Goal: Check status: Check status

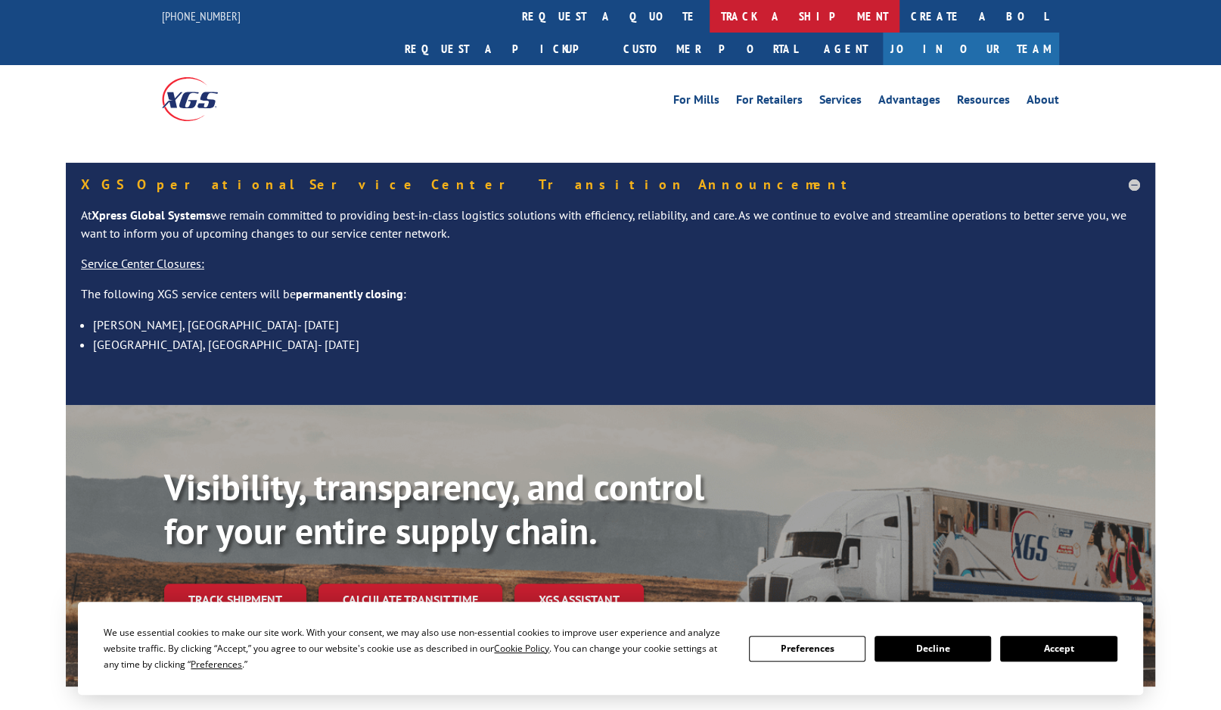
click at [710, 7] on link "track a shipment" at bounding box center [805, 16] width 190 height 33
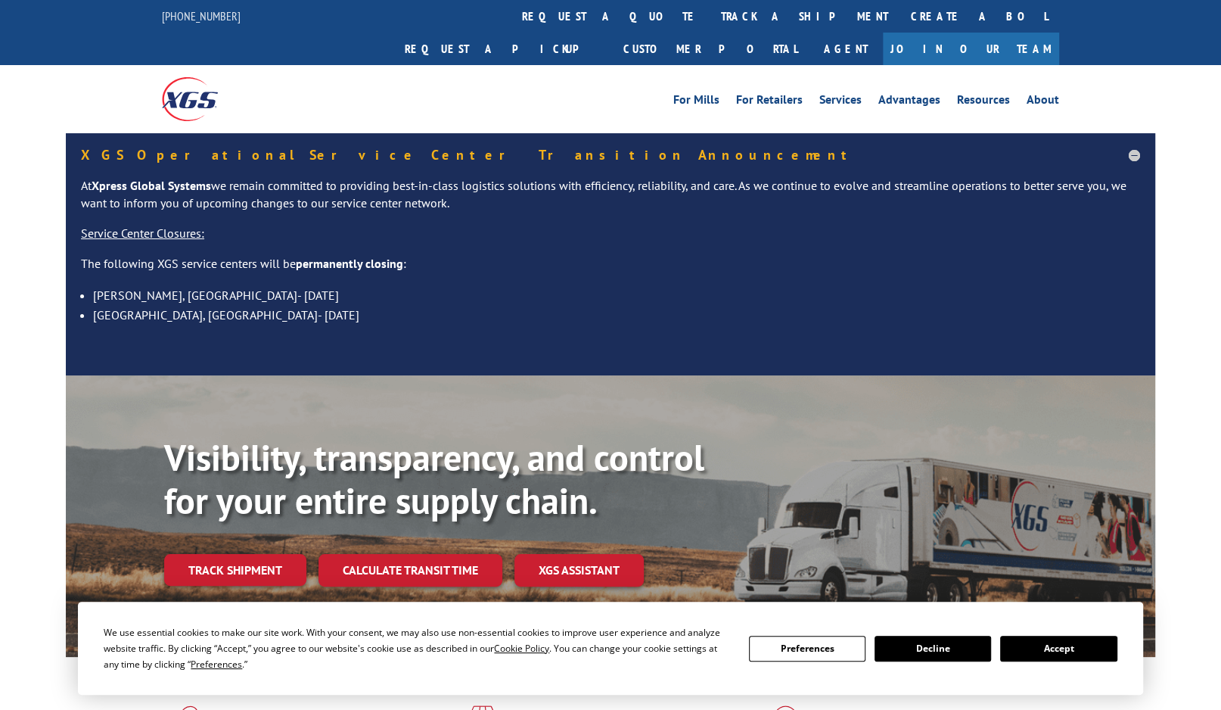
click at [1077, 653] on button "Accept" at bounding box center [1058, 649] width 117 height 26
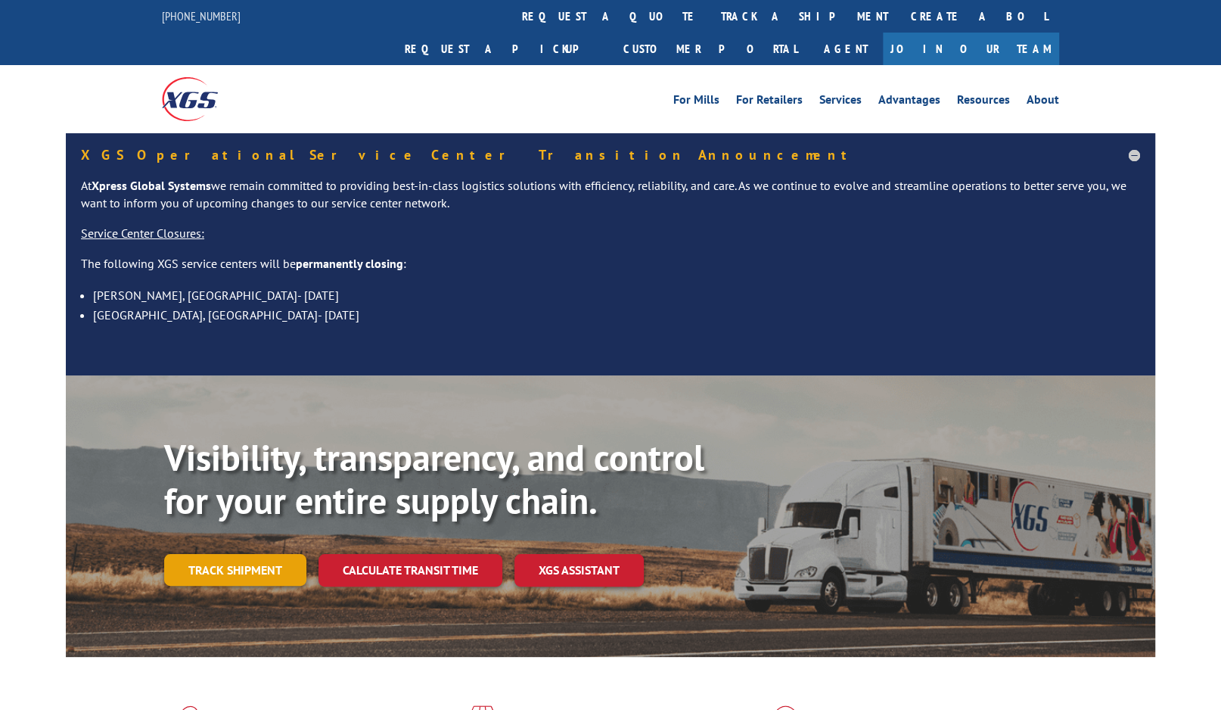
click at [225, 554] on link "Track shipment" at bounding box center [235, 570] width 142 height 32
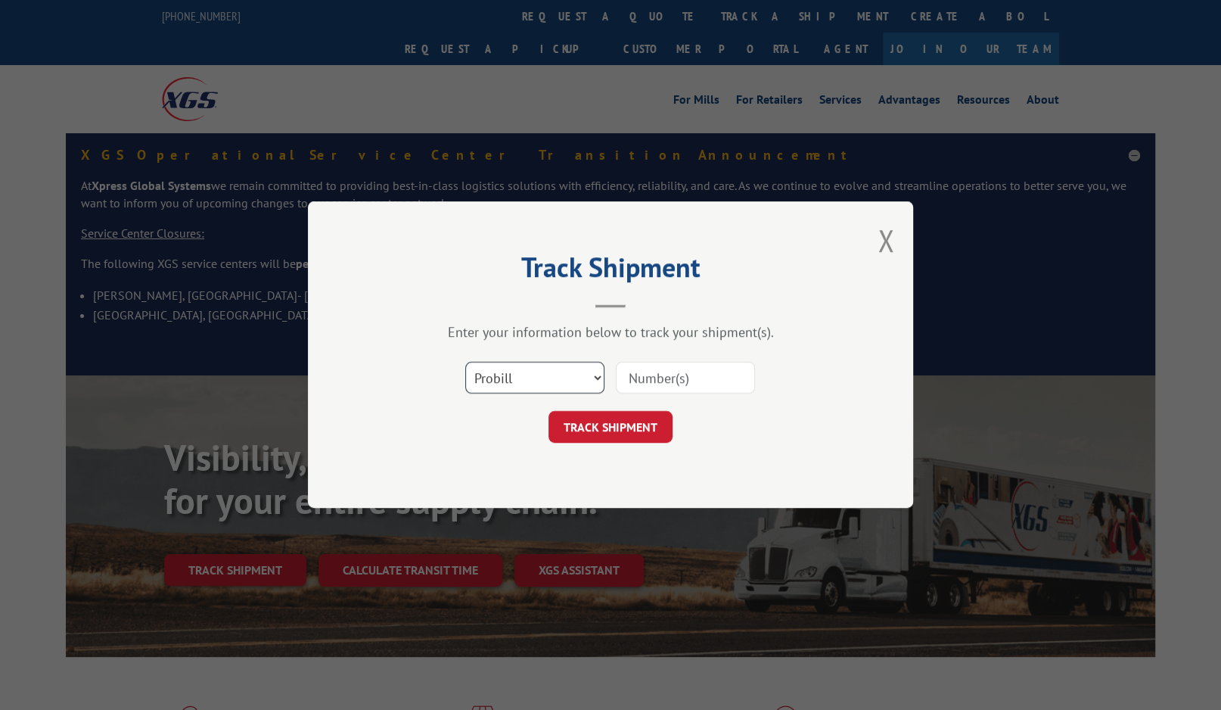
click at [572, 375] on select "Select category... Probill BOL PO" at bounding box center [534, 378] width 139 height 32
select select "bol"
click at [465, 362] on select "Select category... Probill BOL PO" at bounding box center [534, 378] width 139 height 32
click at [682, 382] on input at bounding box center [685, 378] width 139 height 32
paste input "3048664"
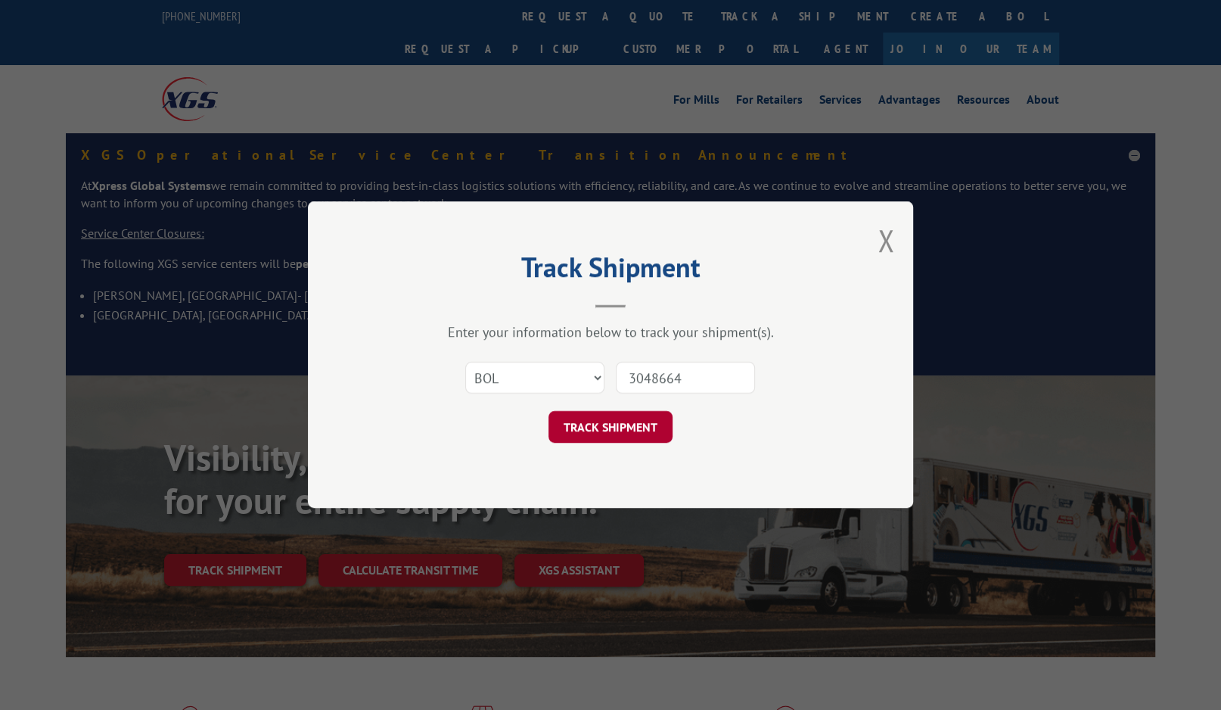
type input "3048664"
click at [620, 425] on button "TRACK SHIPMENT" at bounding box center [611, 428] width 124 height 32
